Goal: Information Seeking & Learning: Learn about a topic

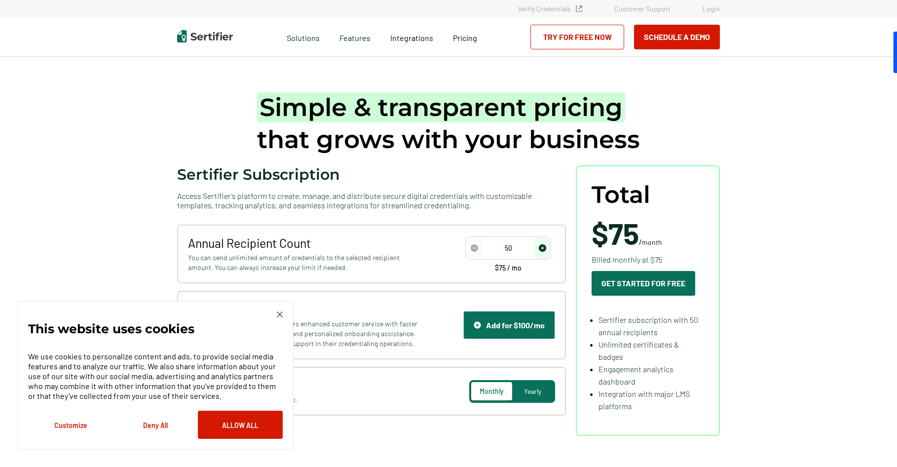
click at [282, 310] on div "This website uses cookies We use cookies to personalize content and ads, to pro…" at bounding box center [155, 374] width 276 height 149
click at [279, 316] on img at bounding box center [280, 314] width 6 height 6
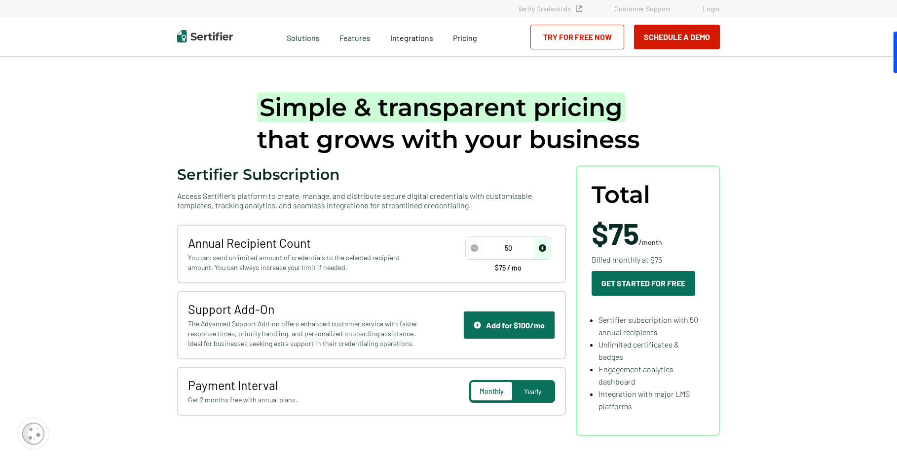
drag, startPoint x: 519, startPoint y: 246, endPoint x: 488, endPoint y: 247, distance: 31.1
click at [491, 249] on input "50" at bounding box center [508, 248] width 84 height 15
type input "200"
click at [405, 41] on span "Integrations" at bounding box center [411, 37] width 43 height 9
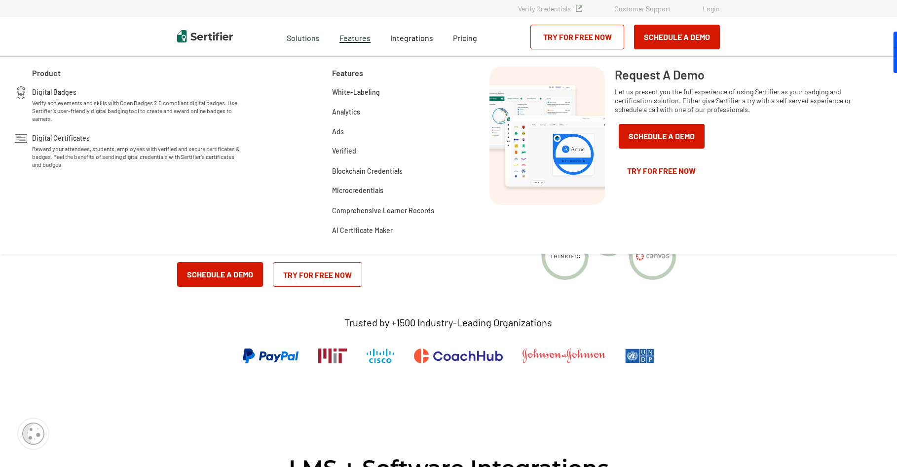
click at [356, 38] on span "Features" at bounding box center [354, 37] width 31 height 12
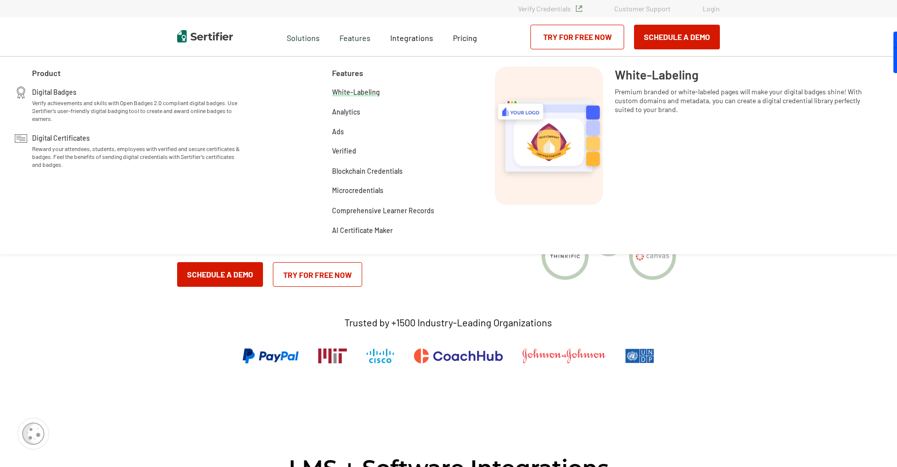
click at [368, 93] on span "White-Labeling" at bounding box center [356, 91] width 48 height 10
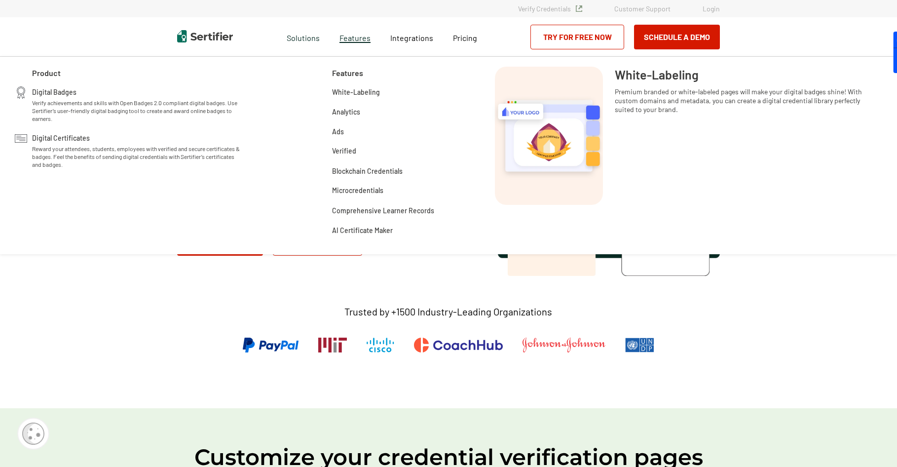
click at [360, 37] on span "Features" at bounding box center [354, 37] width 31 height 12
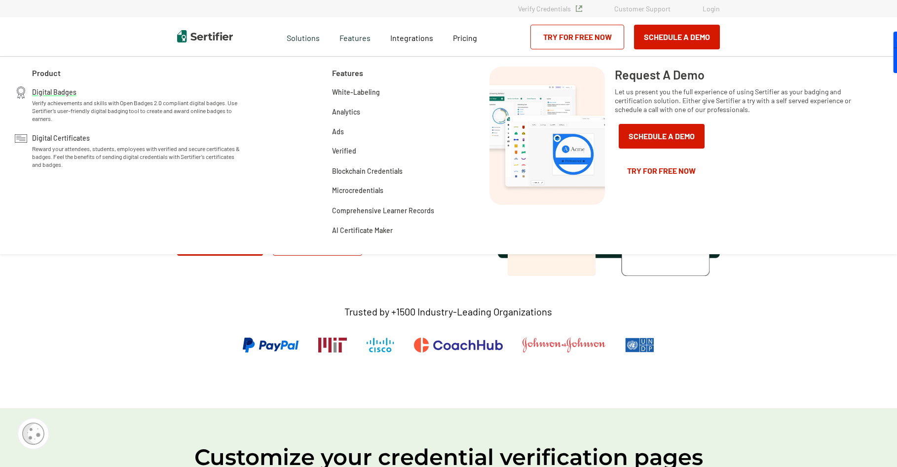
click at [67, 92] on span "Digital Badges" at bounding box center [54, 91] width 44 height 10
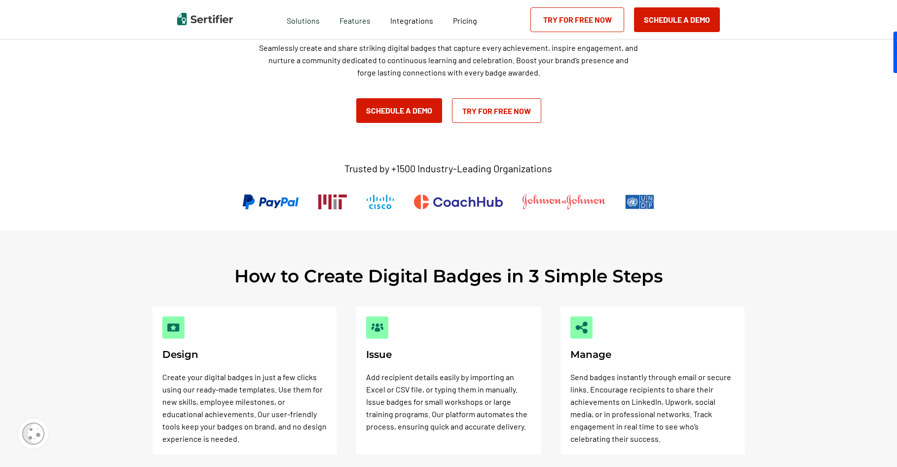
scroll to position [197, 0]
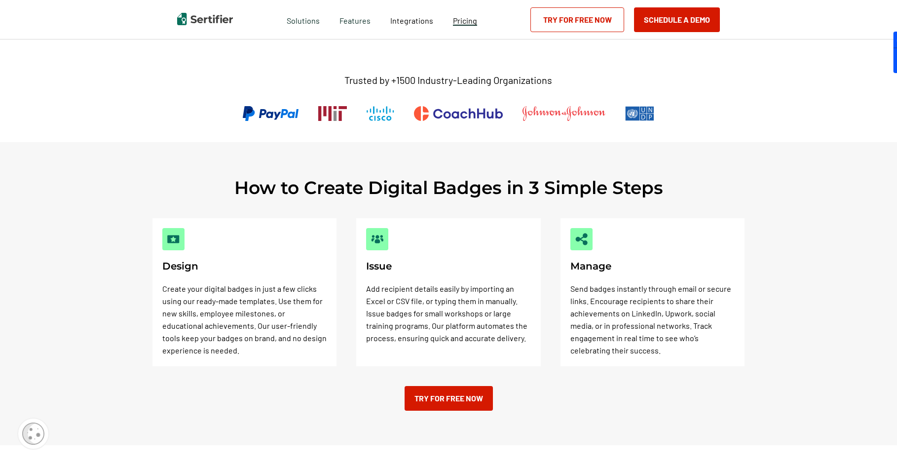
click at [461, 25] on span "Pricing" at bounding box center [465, 20] width 24 height 9
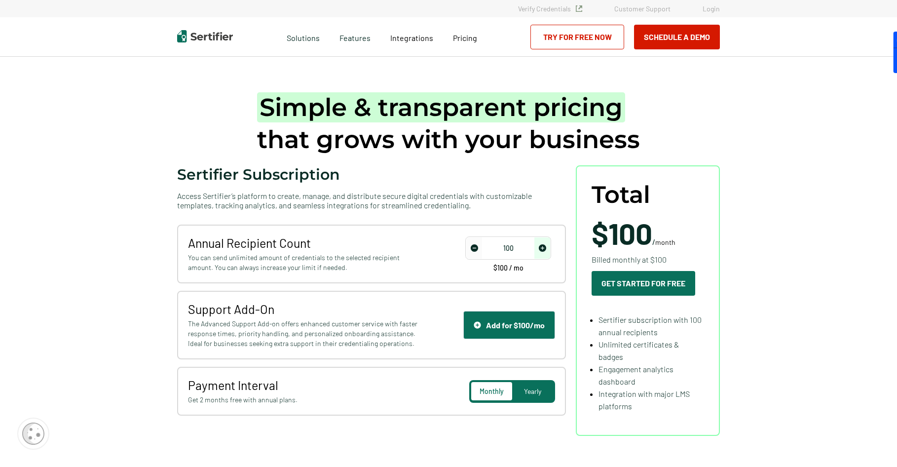
click at [546, 248] on img "increase number" at bounding box center [542, 247] width 7 height 7
type input "200"
click at [546, 248] on img "increase number" at bounding box center [542, 247] width 7 height 7
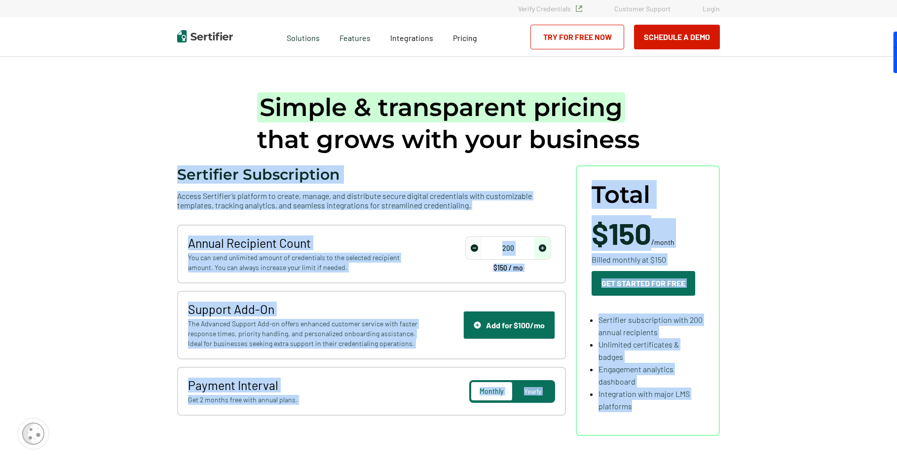
drag, startPoint x: 173, startPoint y: 83, endPoint x: 760, endPoint y: 418, distance: 675.9
copy div "Sertifier Subscription Access Sertifier’s platform to create, manage, and distr…"
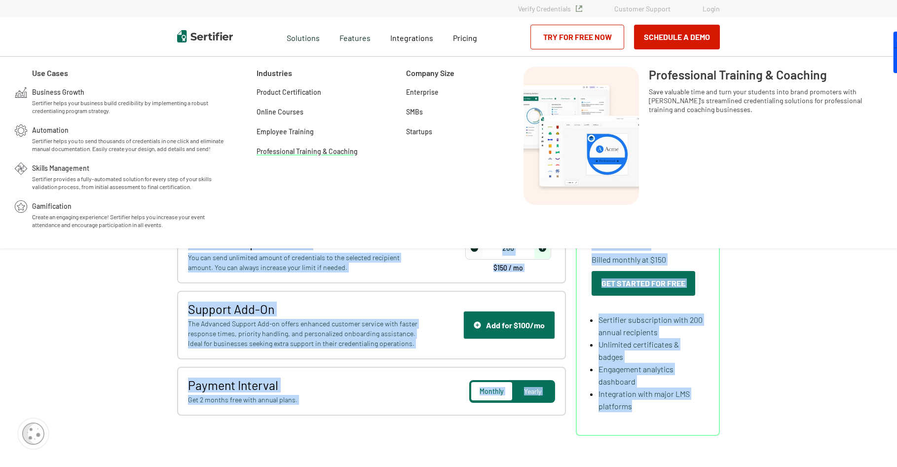
click at [300, 150] on span "Professional Training & Coaching" at bounding box center [307, 151] width 101 height 10
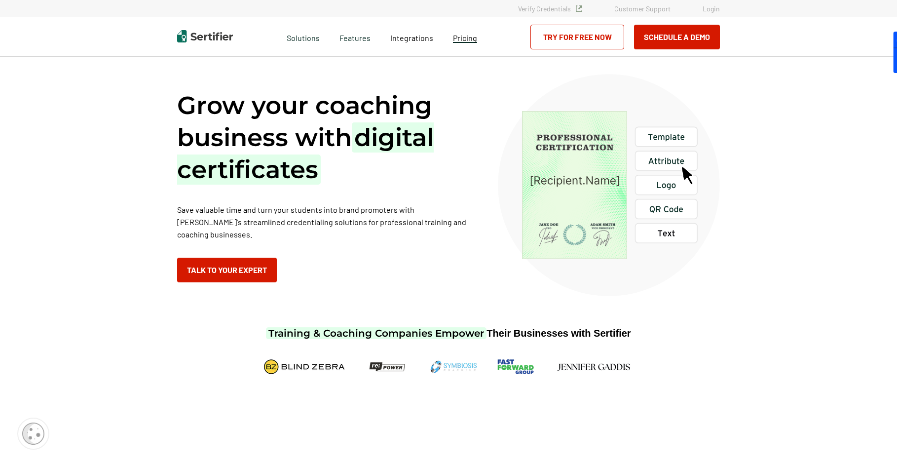
click at [476, 38] on span "Pricing" at bounding box center [465, 37] width 24 height 9
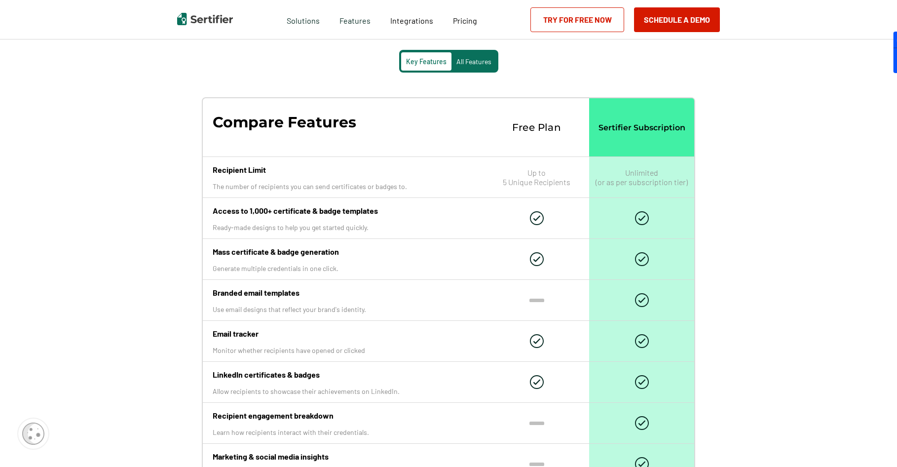
scroll to position [1332, 0]
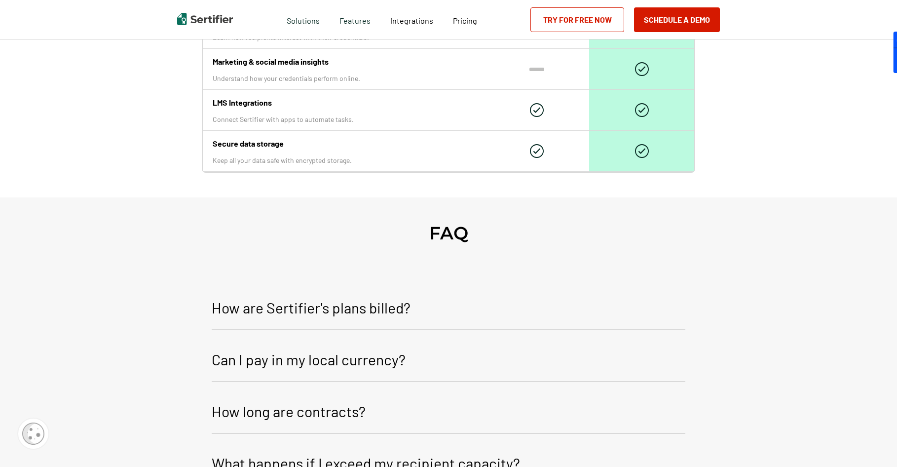
click at [375, 305] on p "How are Sertifier's plans billed?" at bounding box center [311, 307] width 199 height 24
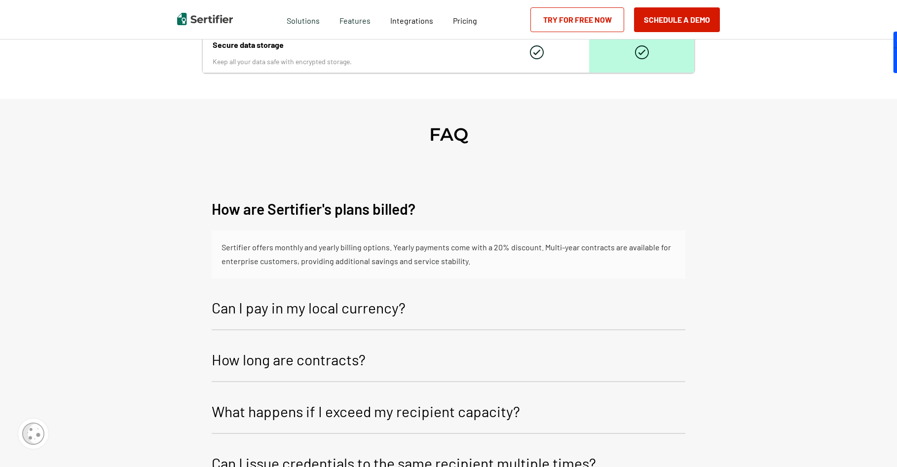
scroll to position [1628, 0]
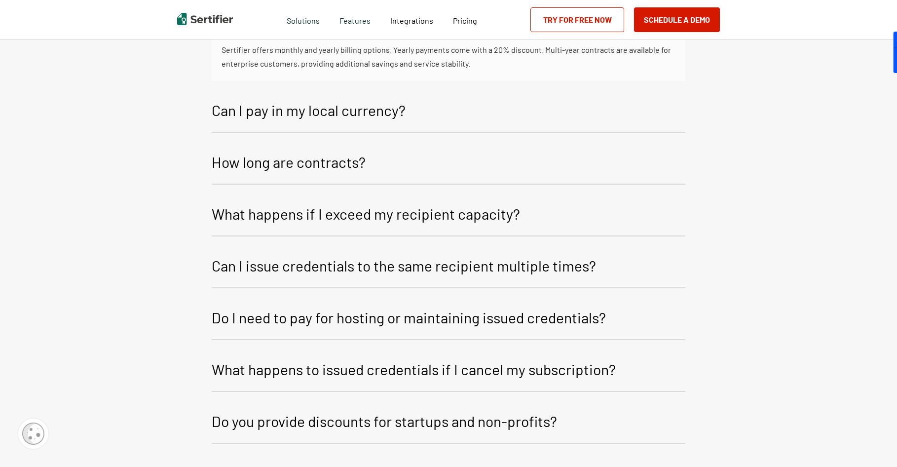
click at [340, 167] on p "How long are contracts?" at bounding box center [289, 162] width 154 height 24
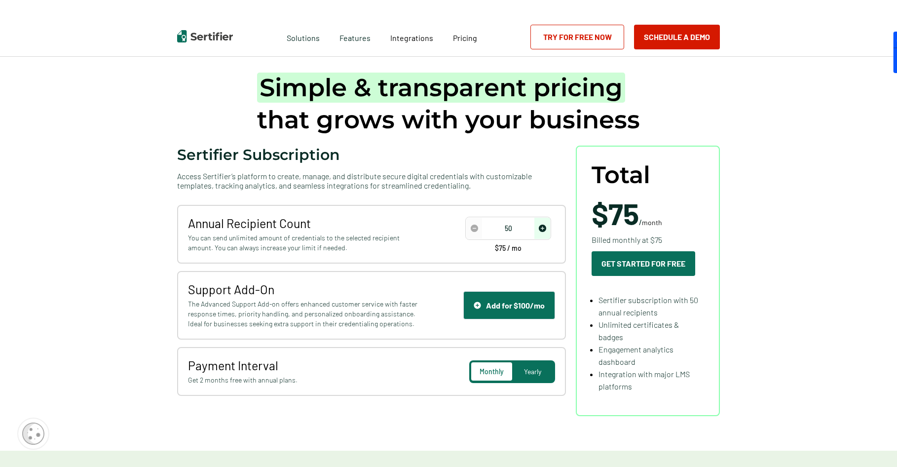
scroll to position [0, 0]
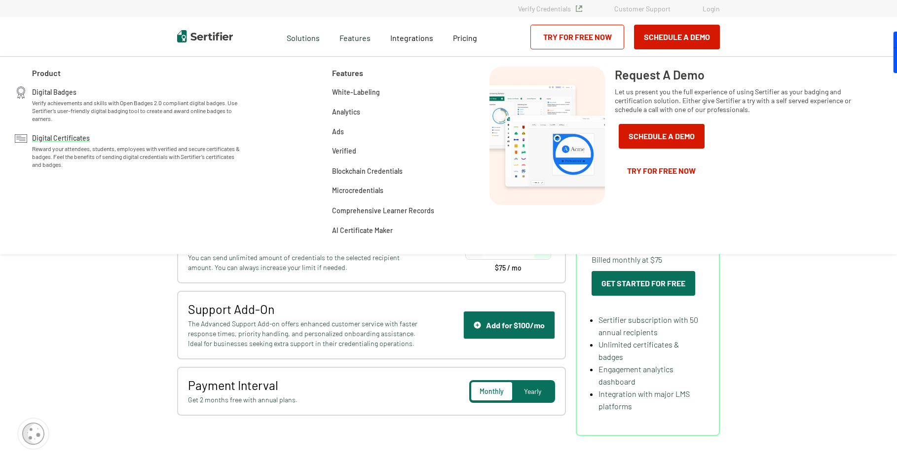
click at [144, 157] on span "Reward your attendees, students, employees with verified and secure certificate…" at bounding box center [138, 157] width 213 height 24
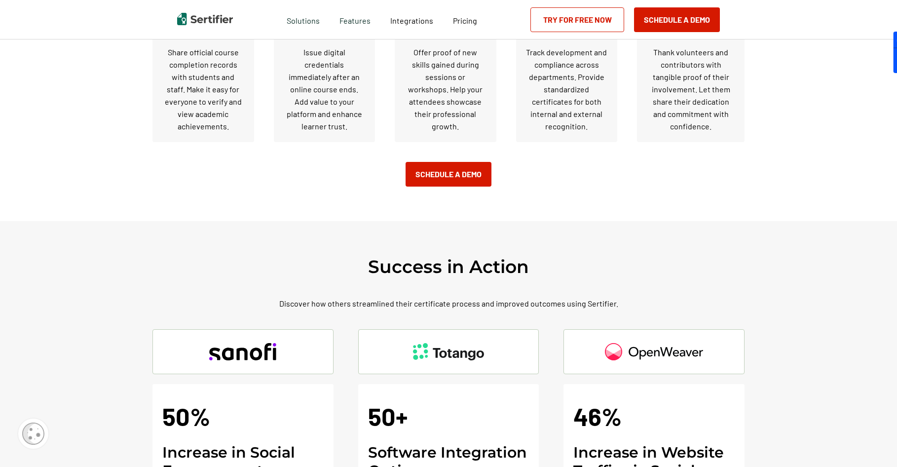
scroll to position [2319, 0]
